Goal: Information Seeking & Learning: Learn about a topic

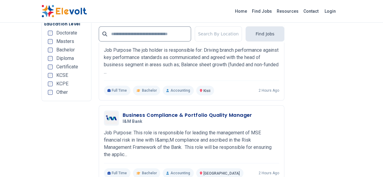
scroll to position [1342, 0]
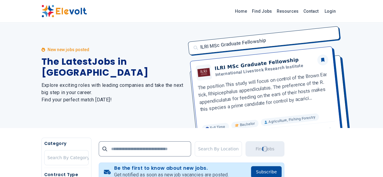
scroll to position [0, 0]
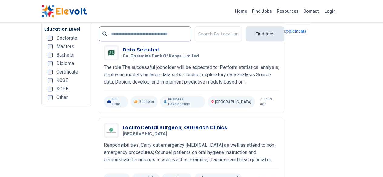
scroll to position [1349, 0]
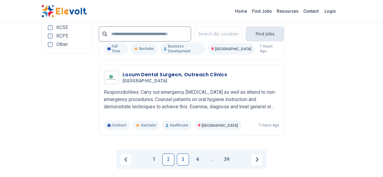
click at [184, 154] on link "3" at bounding box center [183, 160] width 12 height 12
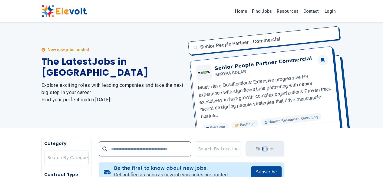
scroll to position [0, 0]
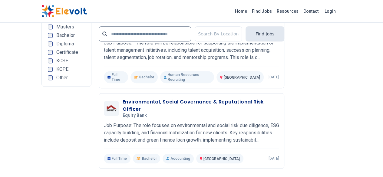
scroll to position [1372, 0]
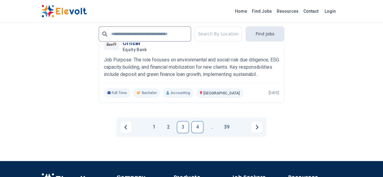
click at [200, 121] on link "4" at bounding box center [197, 127] width 12 height 12
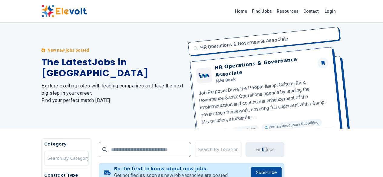
scroll to position [0, 0]
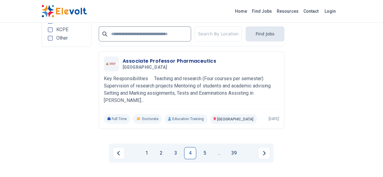
scroll to position [1354, 0]
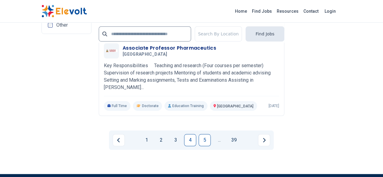
click at [204, 134] on link "5" at bounding box center [205, 140] width 12 height 12
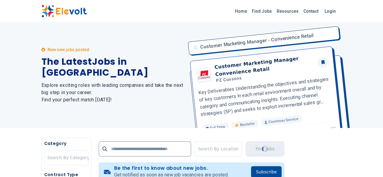
scroll to position [0, 0]
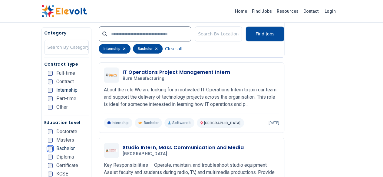
scroll to position [231, 0]
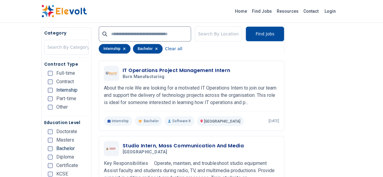
click at [61, 168] on li "Certificate" at bounding box center [68, 165] width 41 height 5
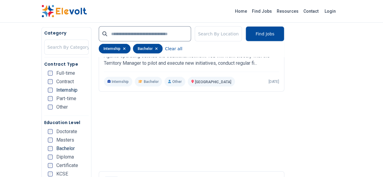
scroll to position [830, 0]
